Goal: Transaction & Acquisition: Purchase product/service

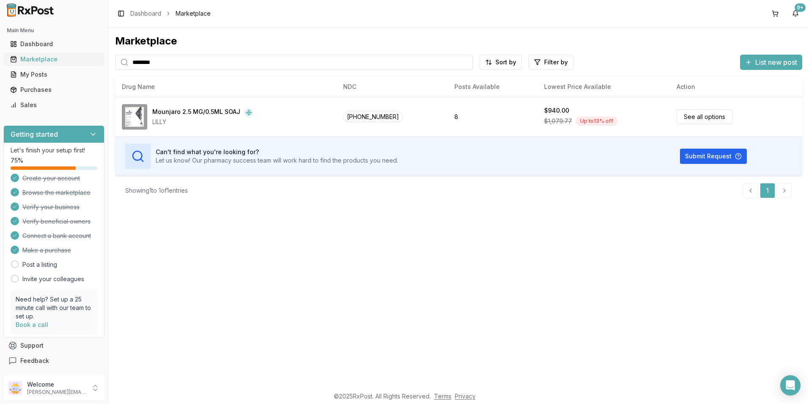
drag, startPoint x: 178, startPoint y: 63, endPoint x: 81, endPoint y: 63, distance: 96.5
click at [81, 63] on div "Main Menu Dashboard Marketplace My Posts Purchases Sales Getting started Let's …" at bounding box center [404, 202] width 809 height 404
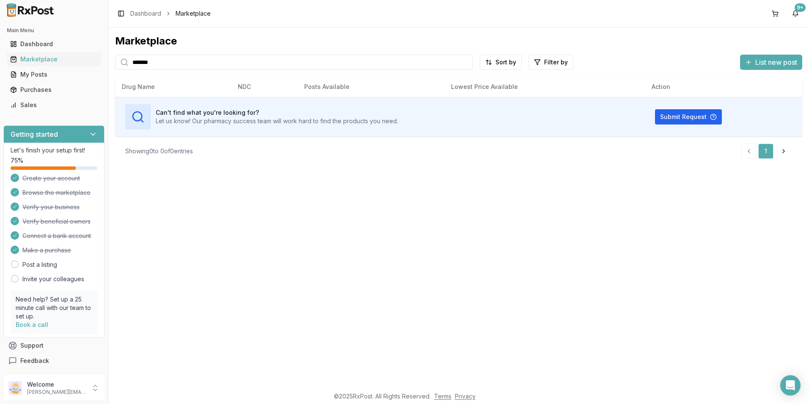
drag, startPoint x: 159, startPoint y: 64, endPoint x: 119, endPoint y: 58, distance: 39.8
click at [119, 58] on div "*******" at bounding box center [294, 62] width 358 height 15
type input "*****"
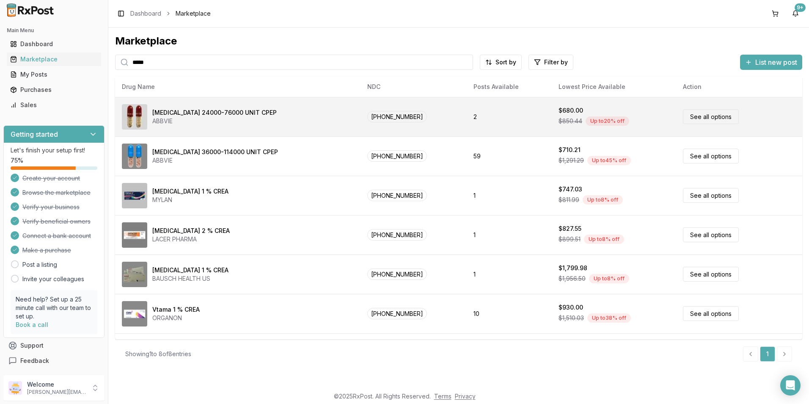
click at [216, 113] on div "[MEDICAL_DATA] 24000-76000 UNIT CPEP" at bounding box center [214, 112] width 124 height 8
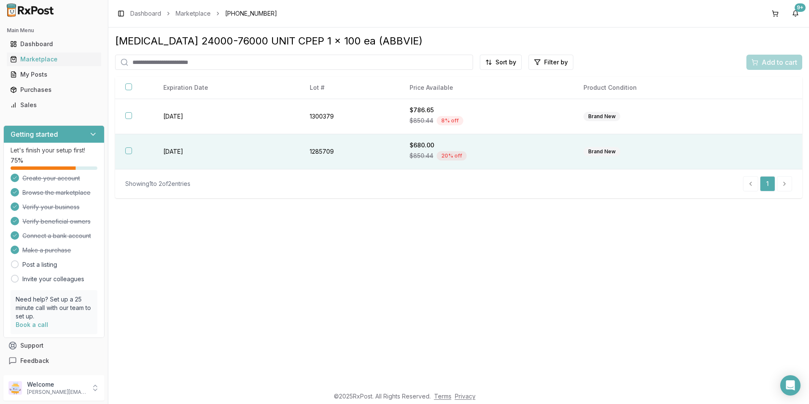
click at [129, 150] on button "button" at bounding box center [128, 150] width 7 height 7
click at [778, 62] on span "Add to cart" at bounding box center [780, 62] width 36 height 10
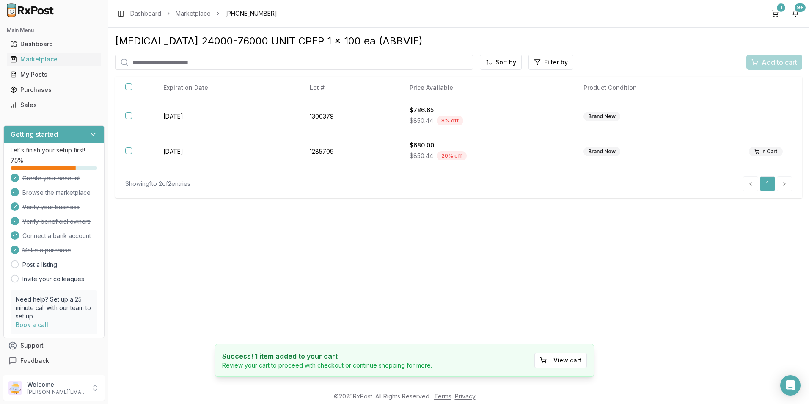
click at [207, 61] on input "search" at bounding box center [294, 62] width 358 height 15
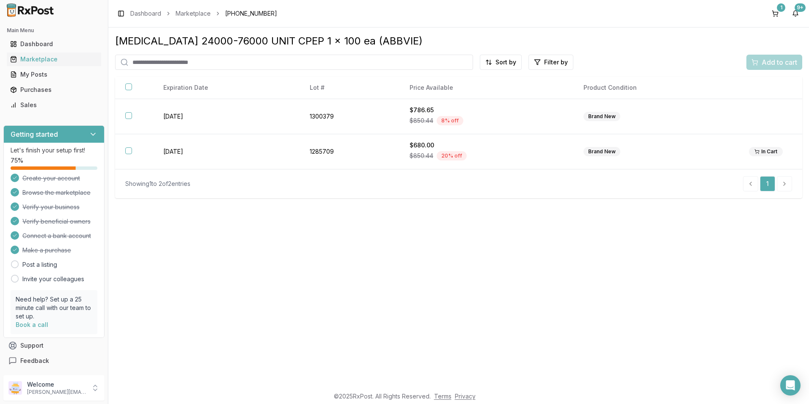
click at [198, 61] on input "search" at bounding box center [294, 62] width 358 height 15
type input "*******"
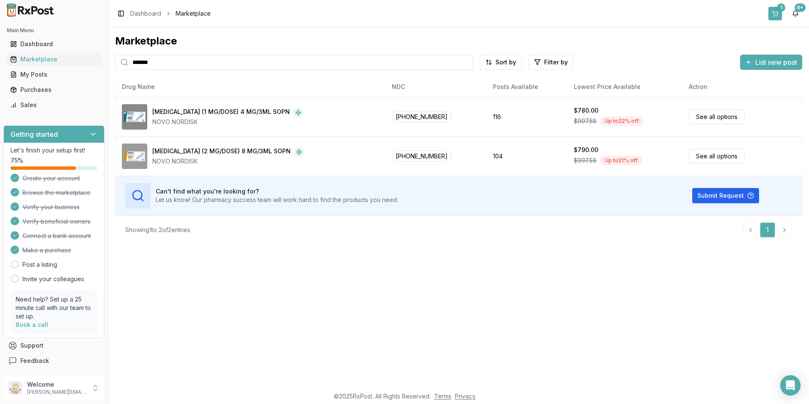
click at [780, 11] on div "1" at bounding box center [781, 7] width 8 height 8
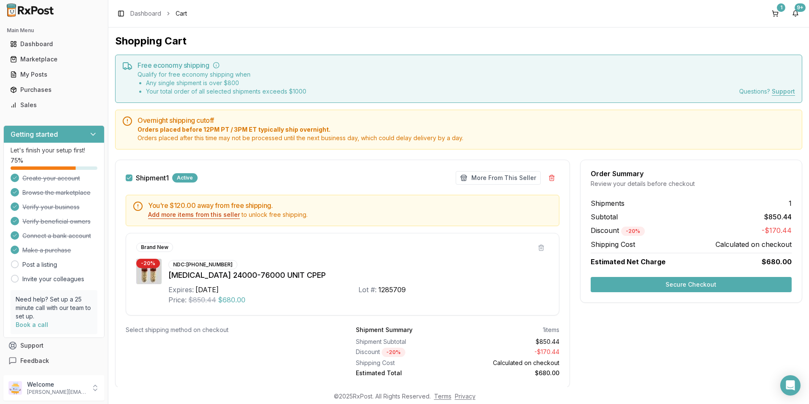
click at [217, 215] on button "Add more items from this seller" at bounding box center [194, 214] width 92 height 8
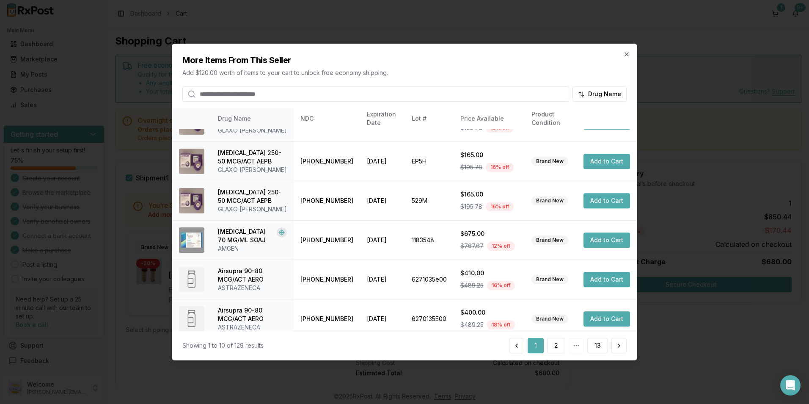
scroll to position [192, 0]
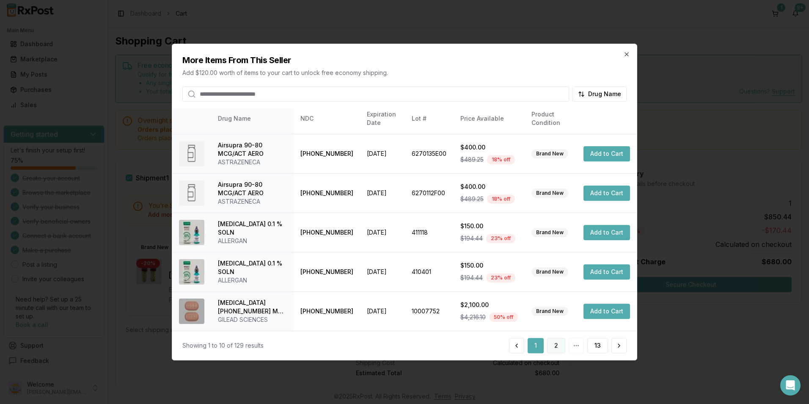
click at [559, 346] on button "2" at bounding box center [556, 345] width 18 height 15
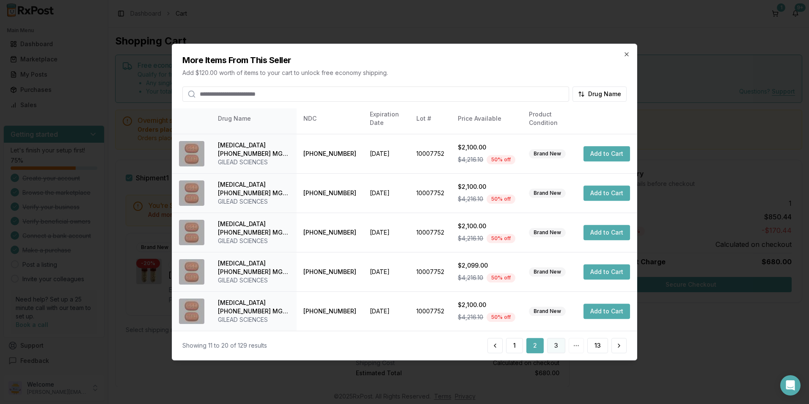
click at [554, 344] on button "3" at bounding box center [556, 345] width 18 height 15
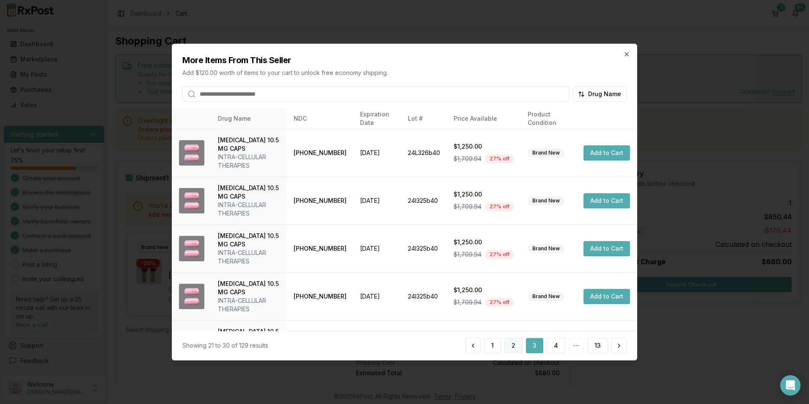
click at [519, 344] on button "2" at bounding box center [513, 345] width 18 height 15
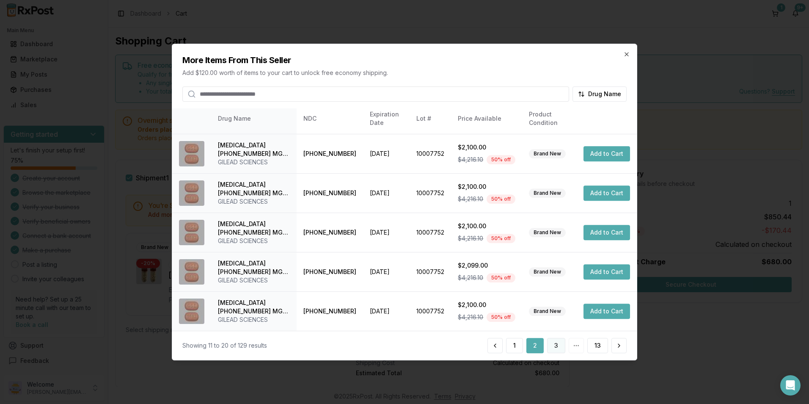
click at [559, 351] on button "3" at bounding box center [556, 345] width 18 height 15
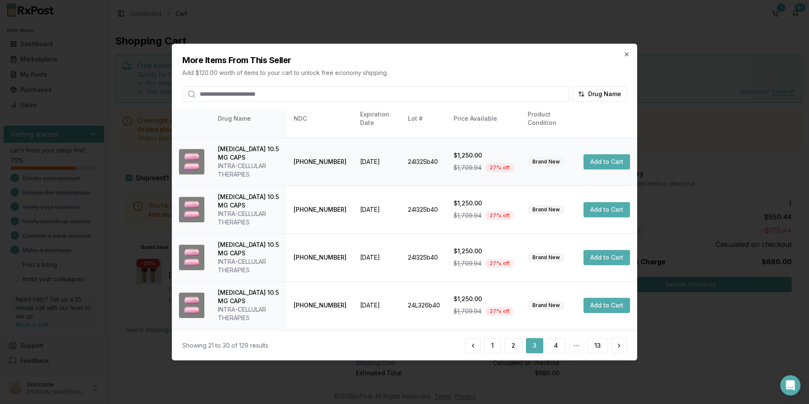
scroll to position [251, 0]
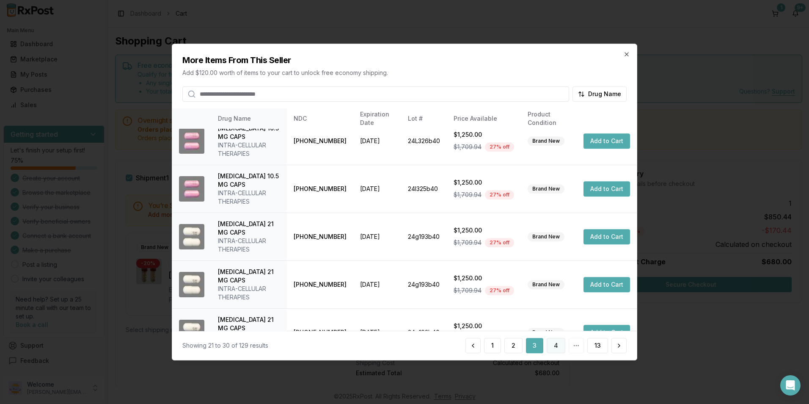
click at [552, 341] on button "4" at bounding box center [556, 345] width 19 height 15
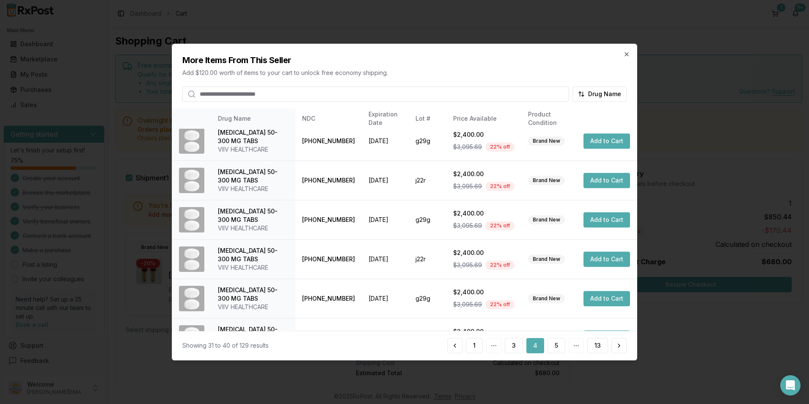
scroll to position [192, 0]
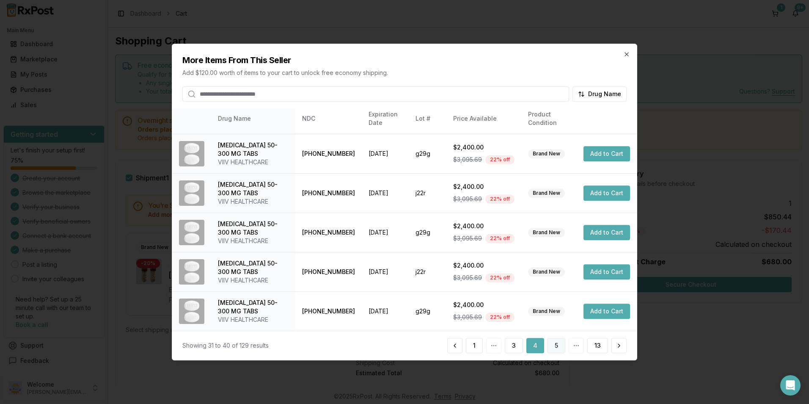
click at [554, 342] on button "5" at bounding box center [557, 345] width 18 height 15
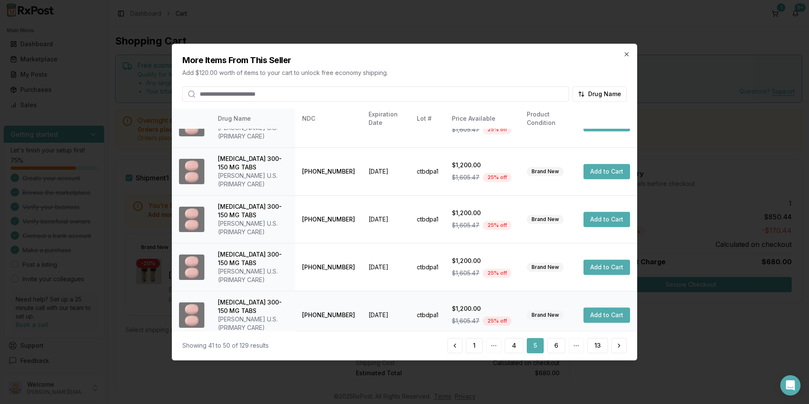
scroll to position [234, 0]
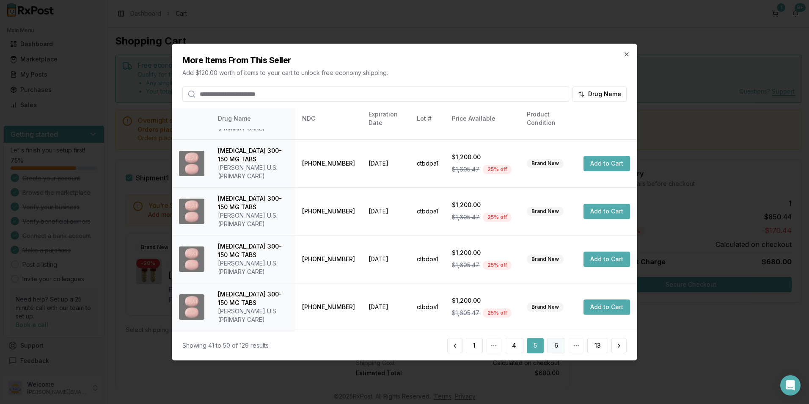
click at [556, 345] on button "6" at bounding box center [556, 345] width 18 height 15
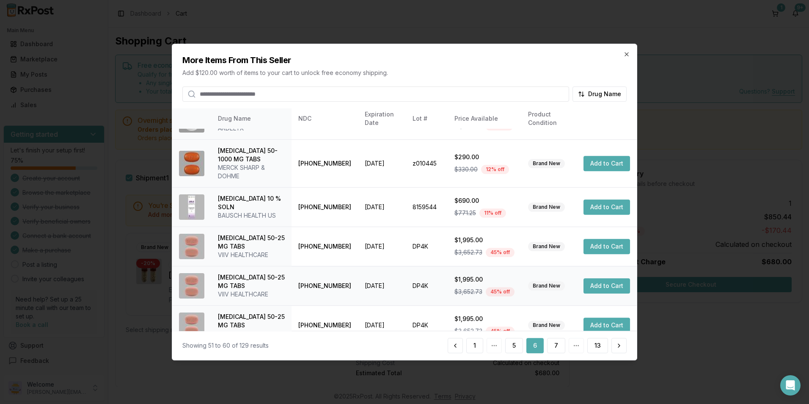
scroll to position [217, 0]
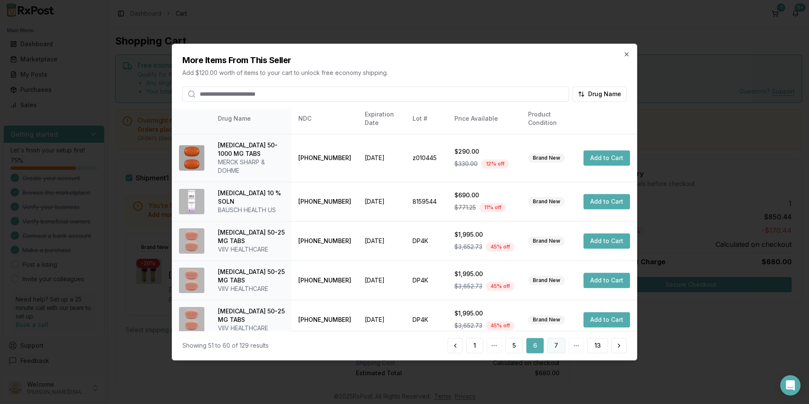
click at [554, 341] on button "7" at bounding box center [556, 345] width 18 height 15
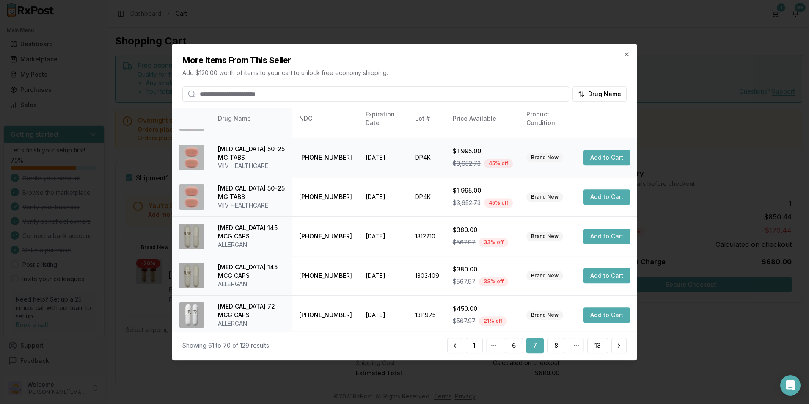
scroll to position [192, 0]
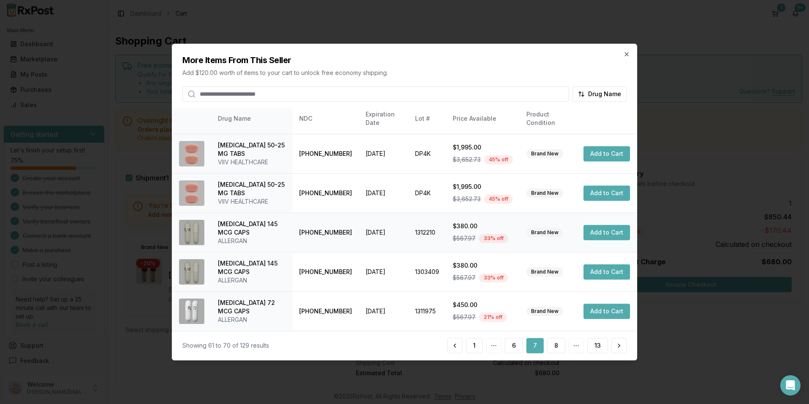
click at [602, 232] on button "Add to Cart" at bounding box center [607, 232] width 47 height 15
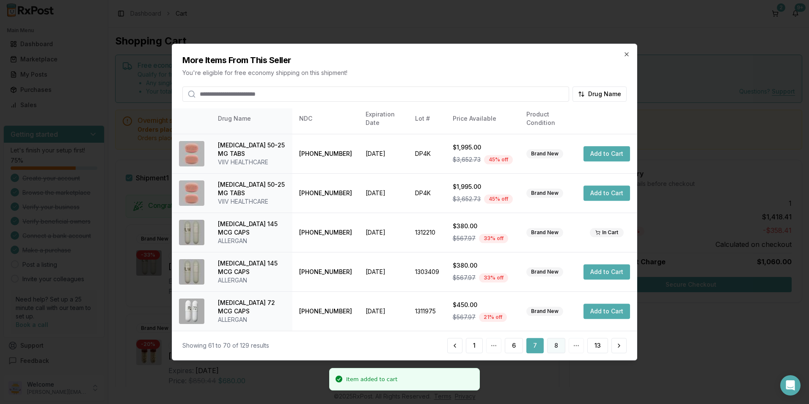
click at [556, 346] on button "8" at bounding box center [556, 345] width 18 height 15
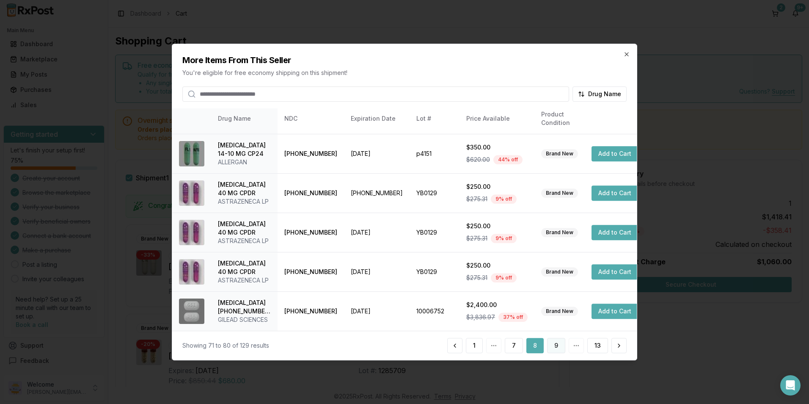
click at [559, 346] on button "9" at bounding box center [556, 345] width 18 height 15
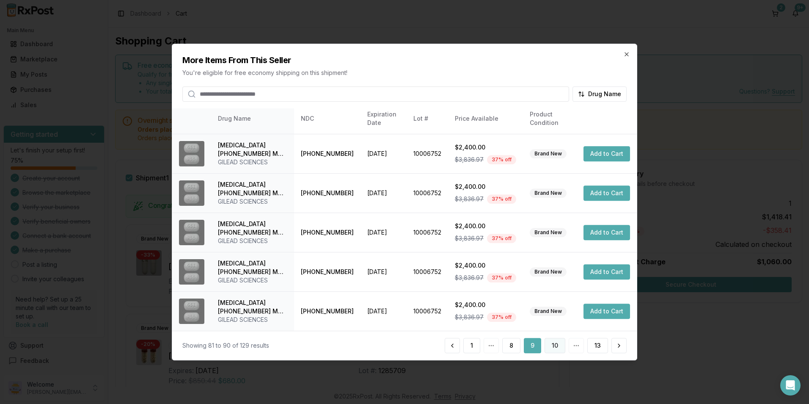
click at [557, 339] on button "10" at bounding box center [555, 345] width 21 height 15
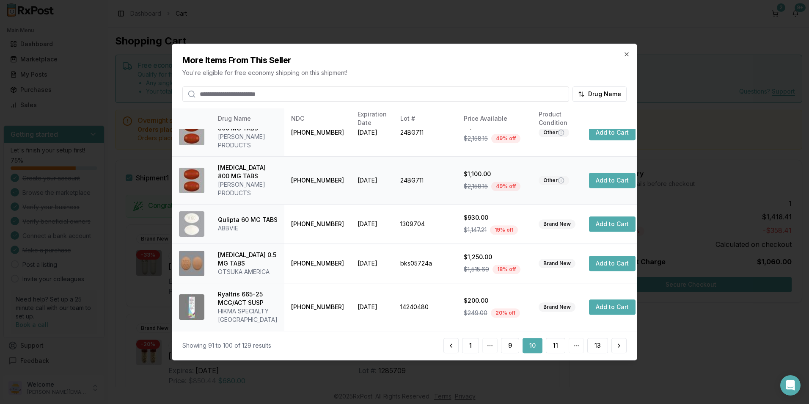
scroll to position [268, 0]
click at [561, 343] on button "11" at bounding box center [555, 345] width 19 height 15
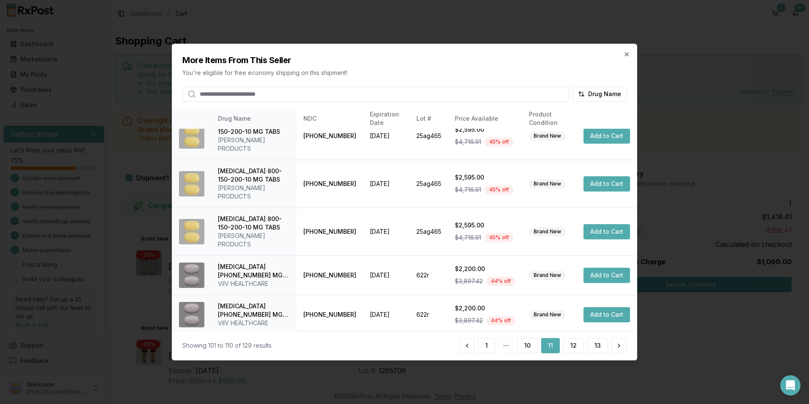
scroll to position [200, 0]
click at [573, 345] on button "12" at bounding box center [573, 345] width 21 height 15
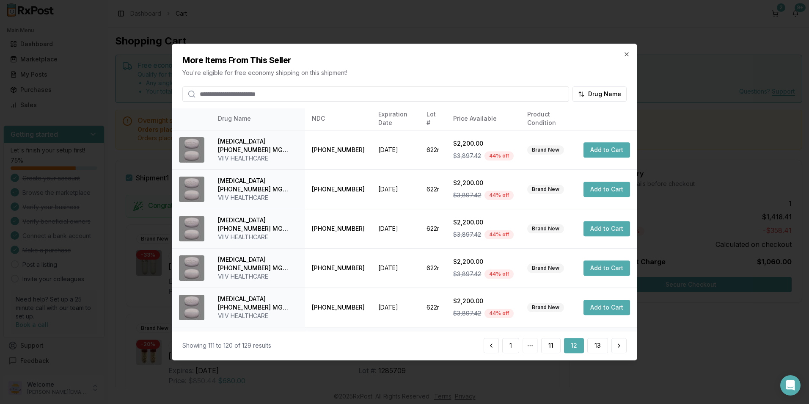
scroll to position [192, 0]
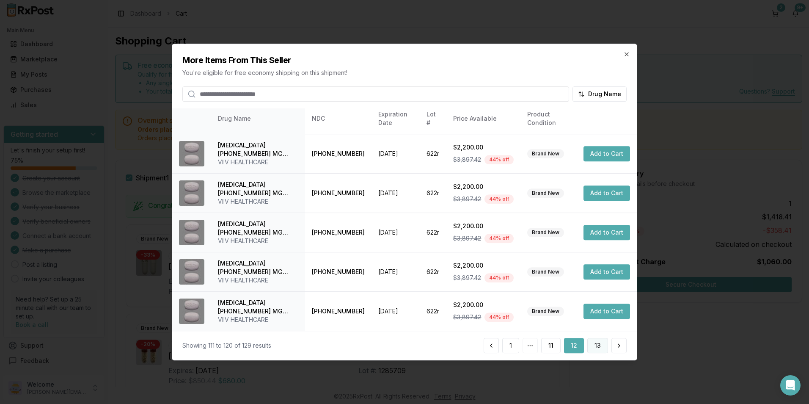
click at [591, 345] on button "13" at bounding box center [597, 345] width 21 height 15
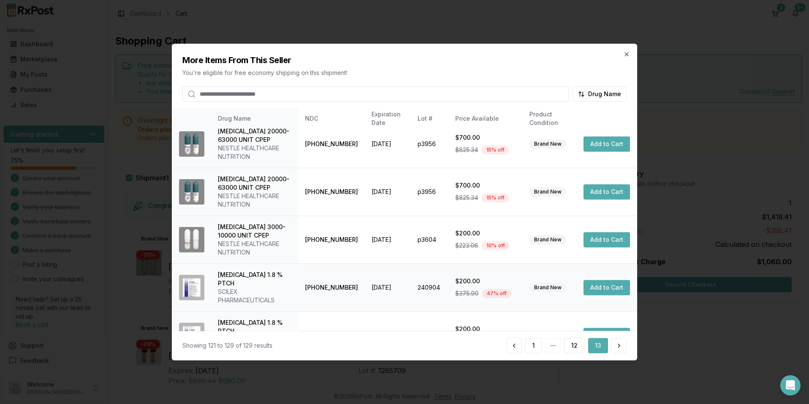
scroll to position [178, 0]
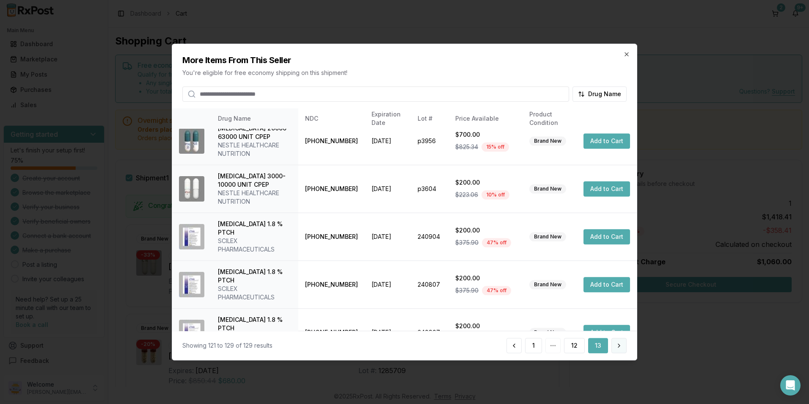
click at [618, 343] on button at bounding box center [619, 345] width 15 height 15
click at [628, 56] on icon "button" at bounding box center [626, 53] width 3 height 3
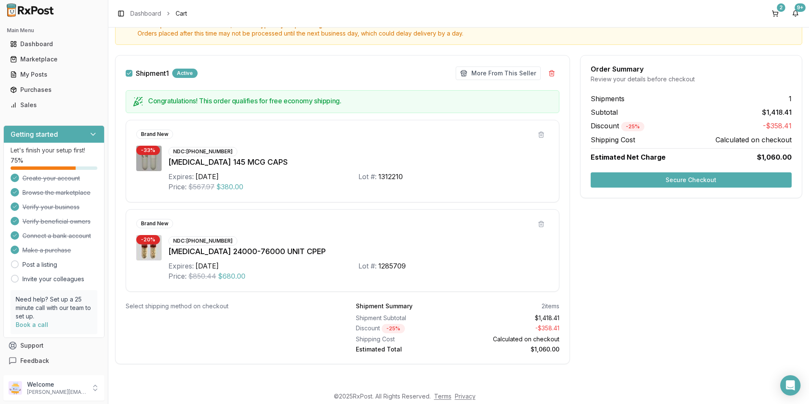
scroll to position [105, 0]
click at [650, 175] on button "Secure Checkout" at bounding box center [691, 178] width 201 height 15
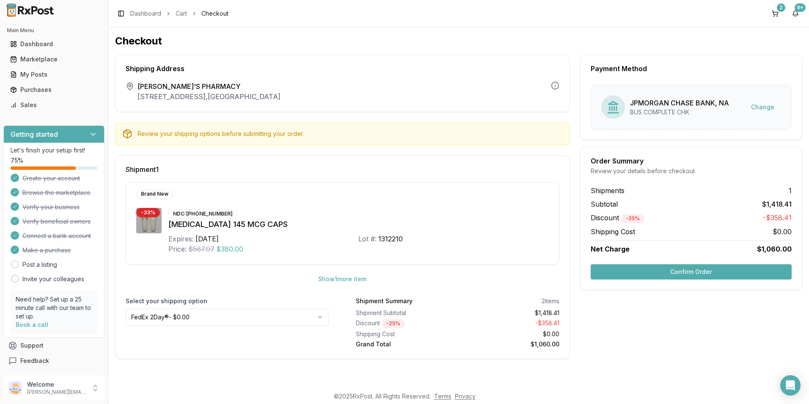
click at [649, 267] on button "Confirm Order" at bounding box center [691, 271] width 201 height 15
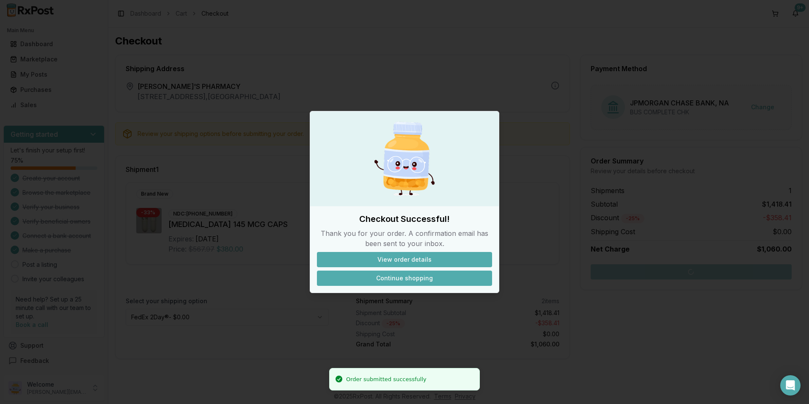
click at [409, 270] on button "Continue shopping" at bounding box center [404, 277] width 175 height 15
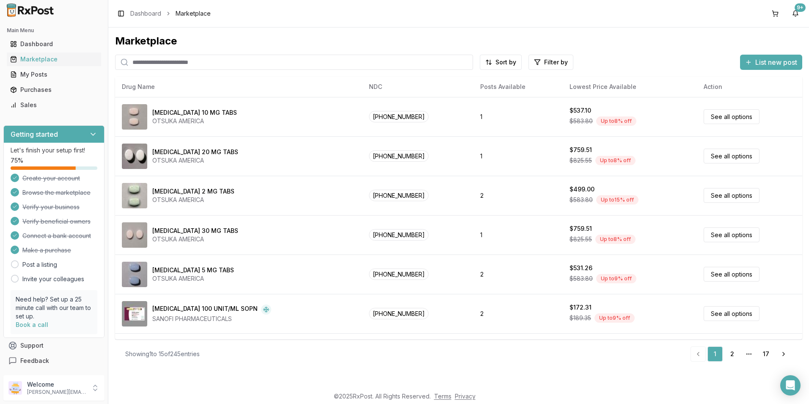
click at [175, 62] on input "search" at bounding box center [294, 62] width 358 height 15
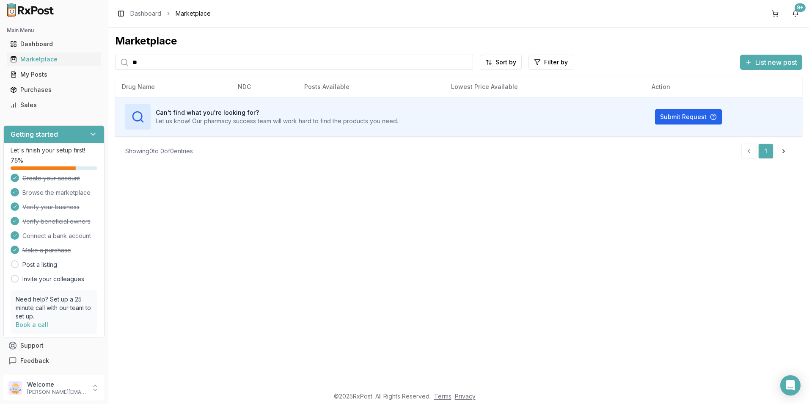
type input "*"
